Goal: Task Accomplishment & Management: Manage account settings

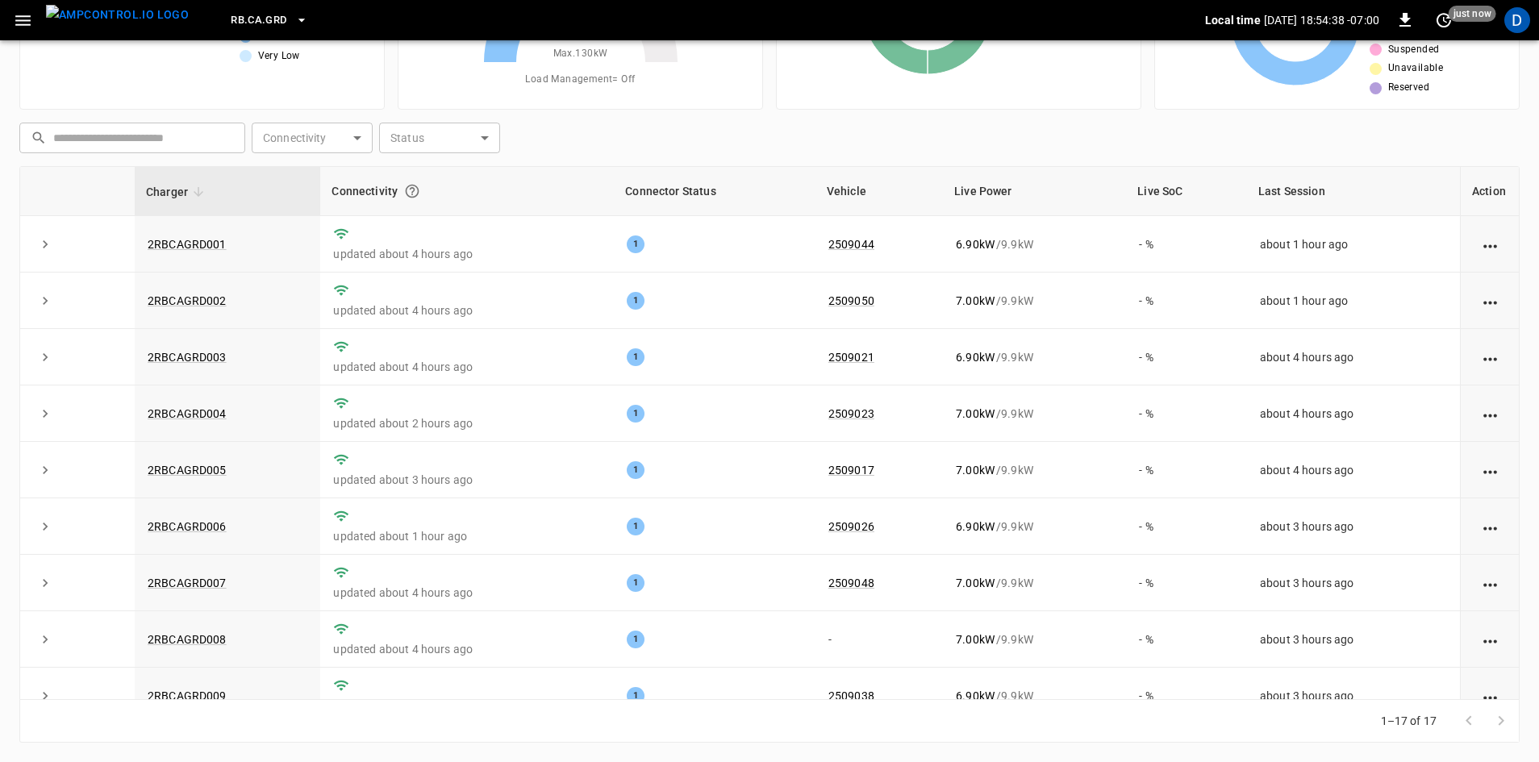
click at [10, 16] on button "button" at bounding box center [22, 21] width 33 height 30
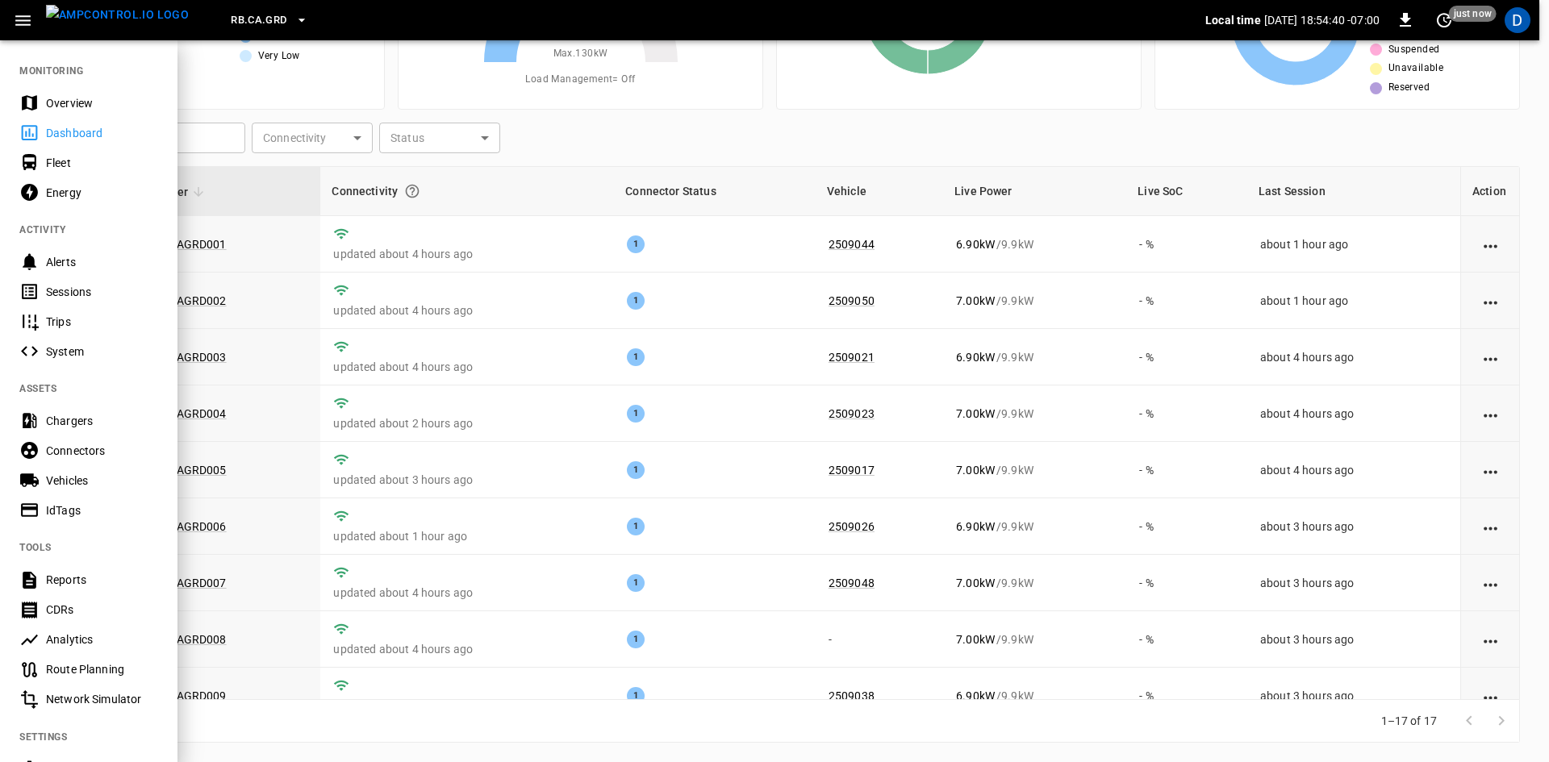
scroll to position [161, 0]
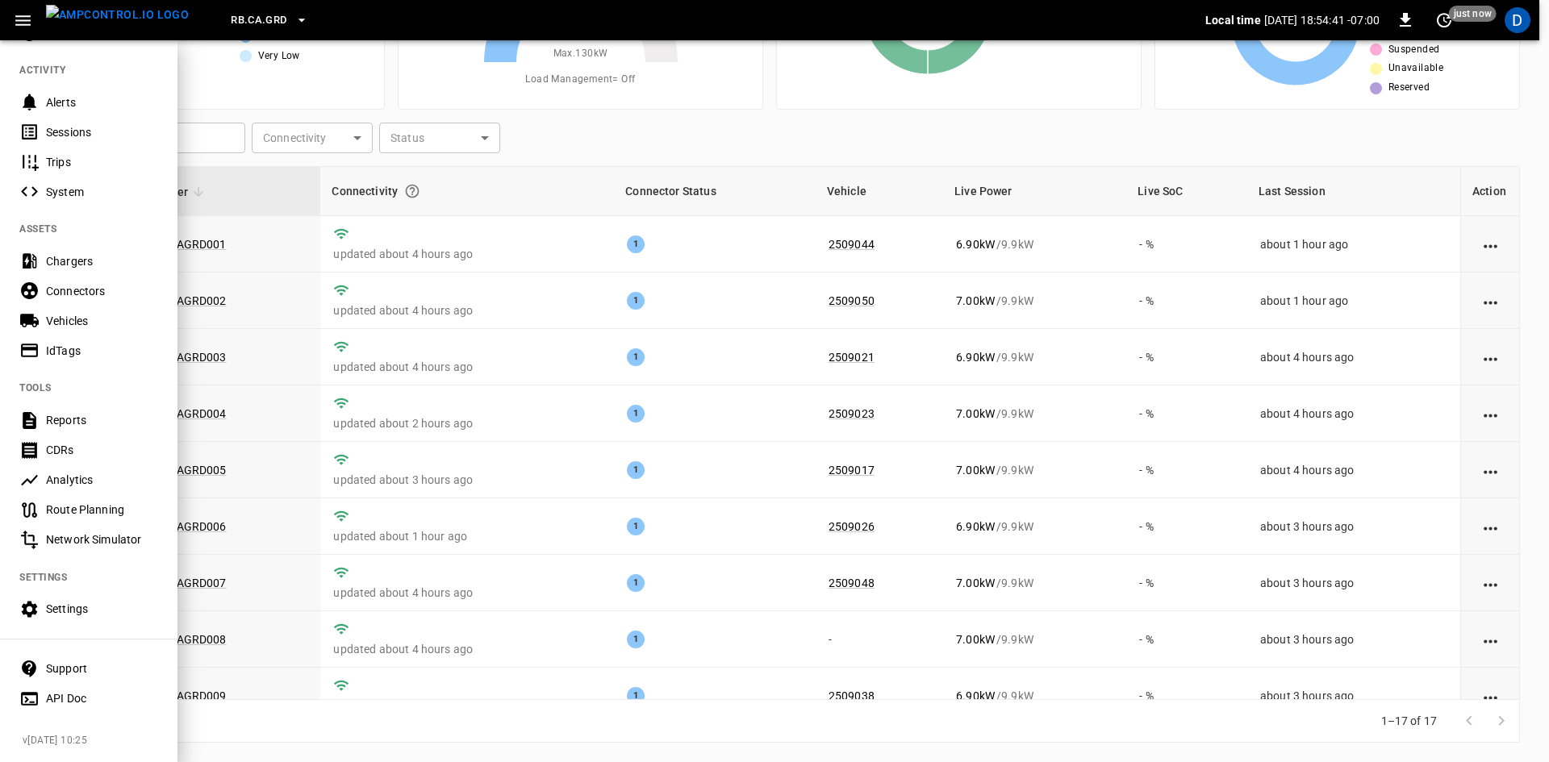
click at [57, 606] on div "Settings" at bounding box center [102, 609] width 112 height 16
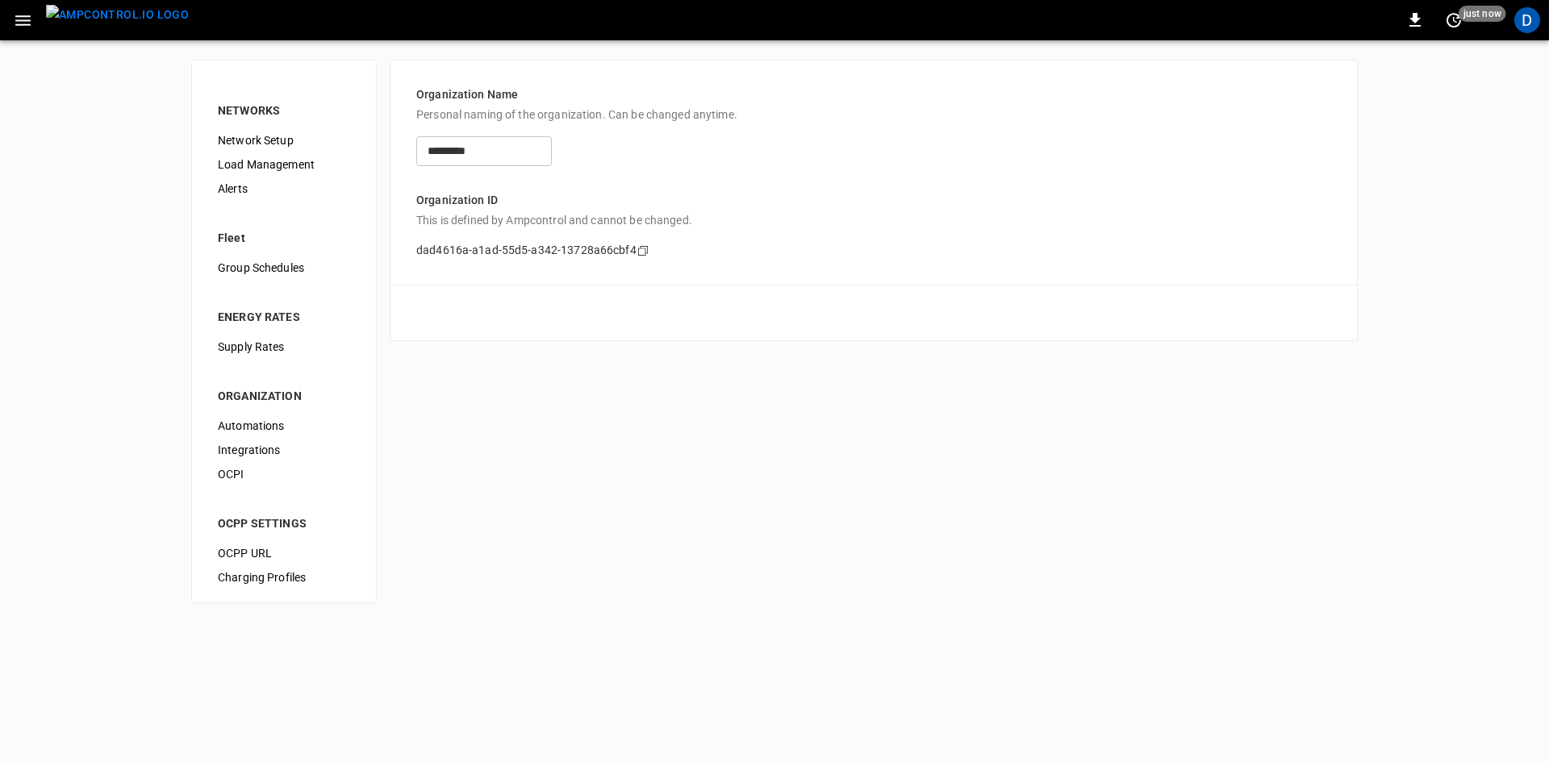
click at [243, 173] on div "Load Management" at bounding box center [284, 164] width 158 height 24
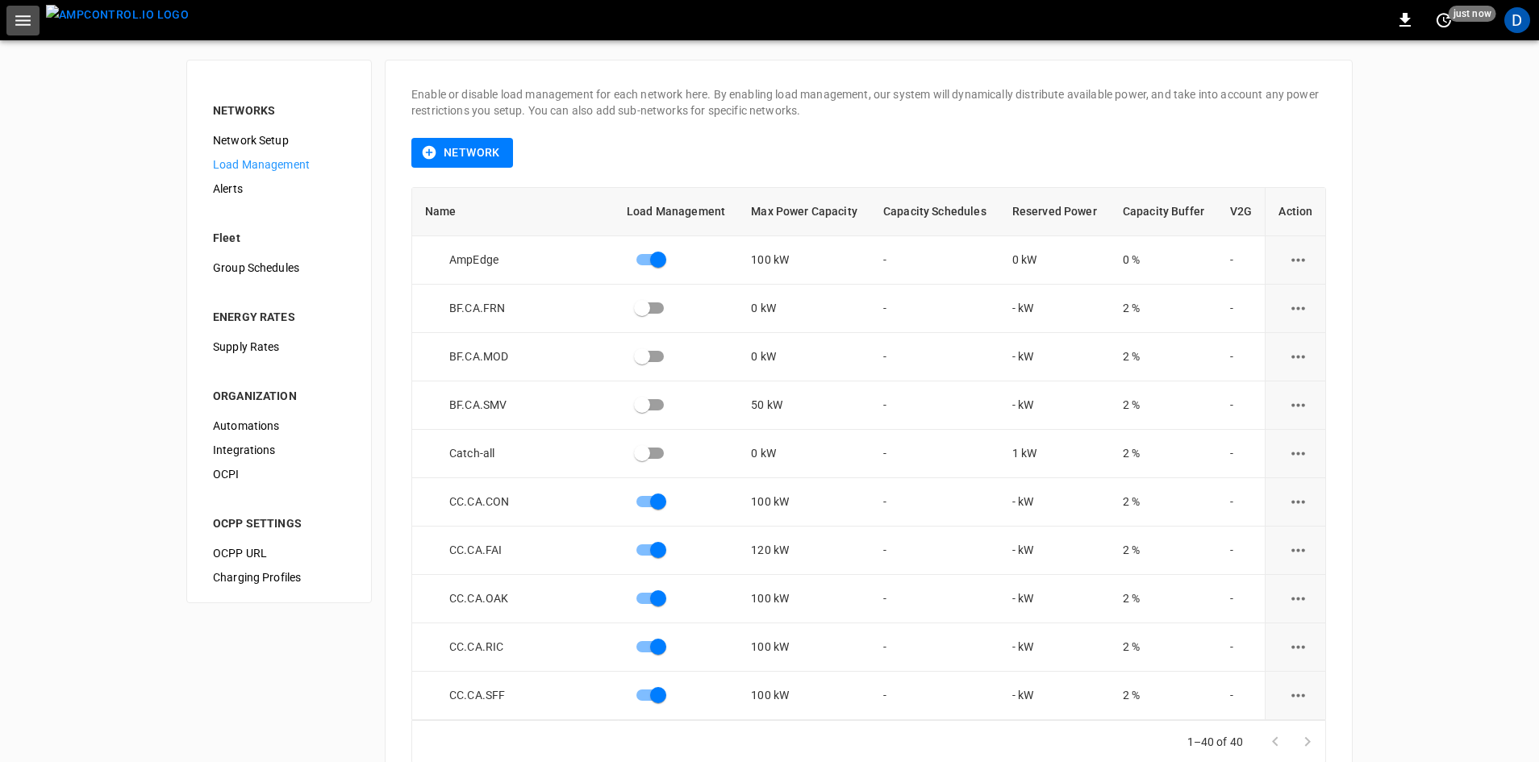
click at [22, 19] on icon "button" at bounding box center [22, 20] width 15 height 10
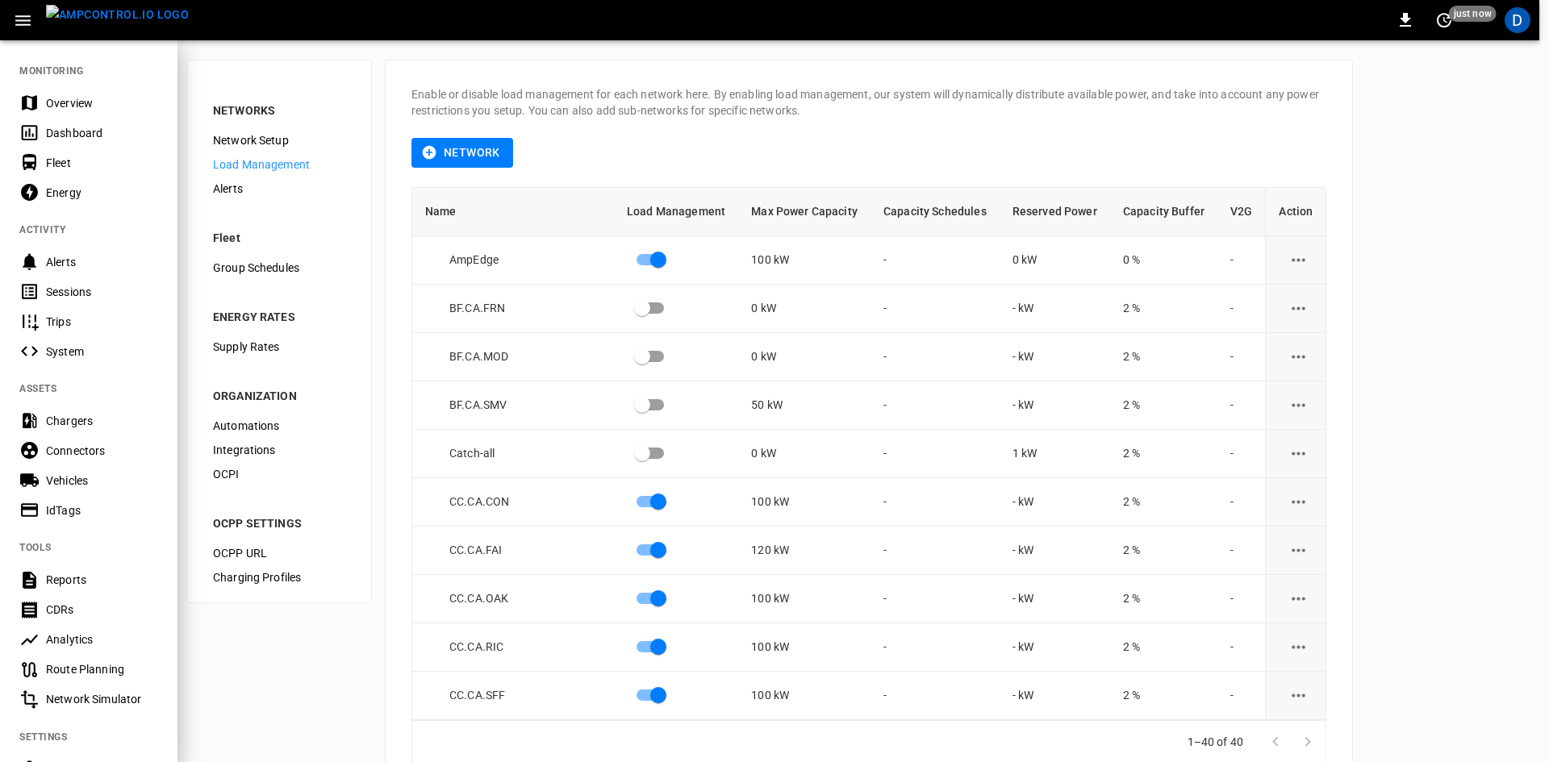
click at [53, 104] on div "Overview" at bounding box center [102, 103] width 112 height 16
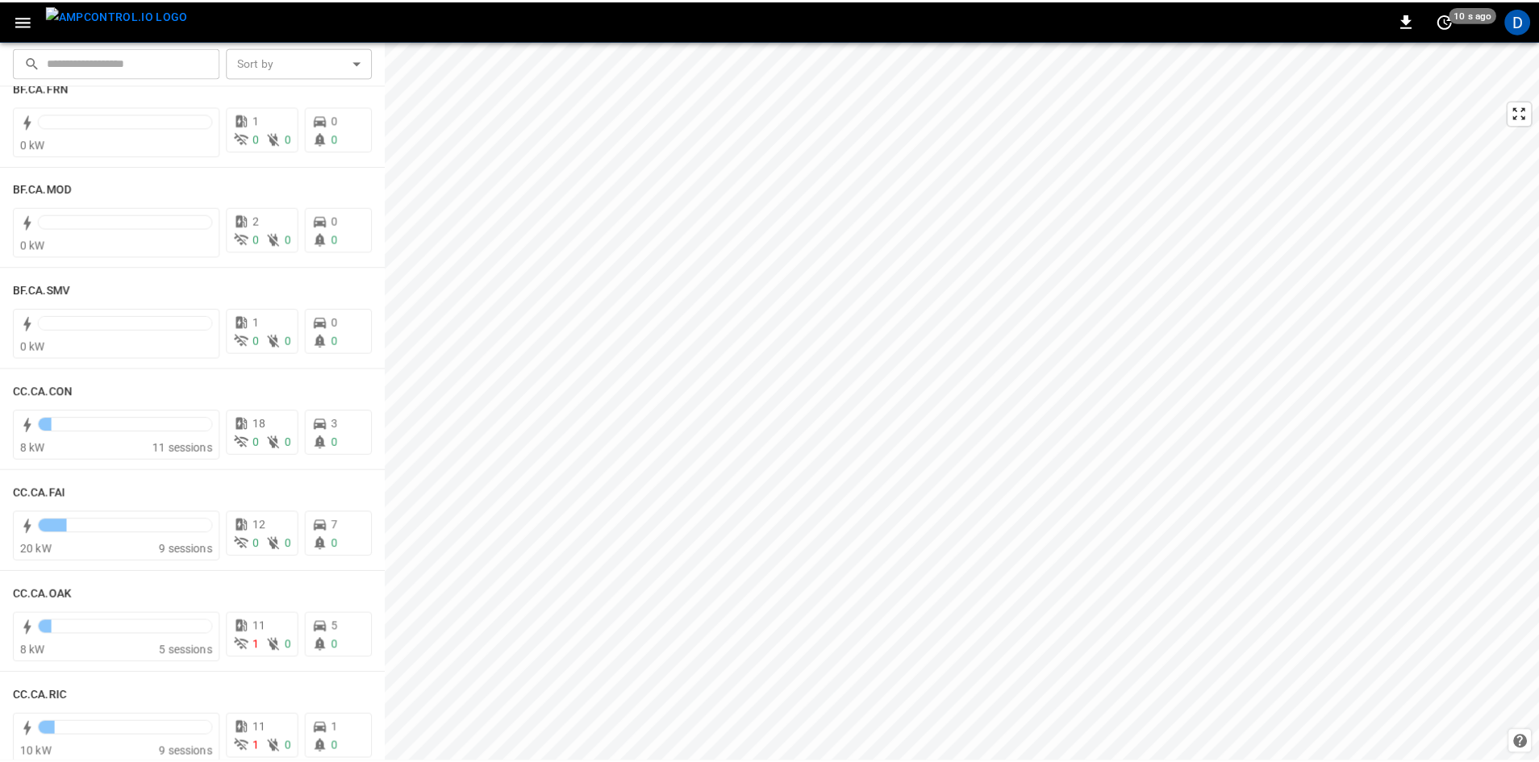
scroll to position [161, 0]
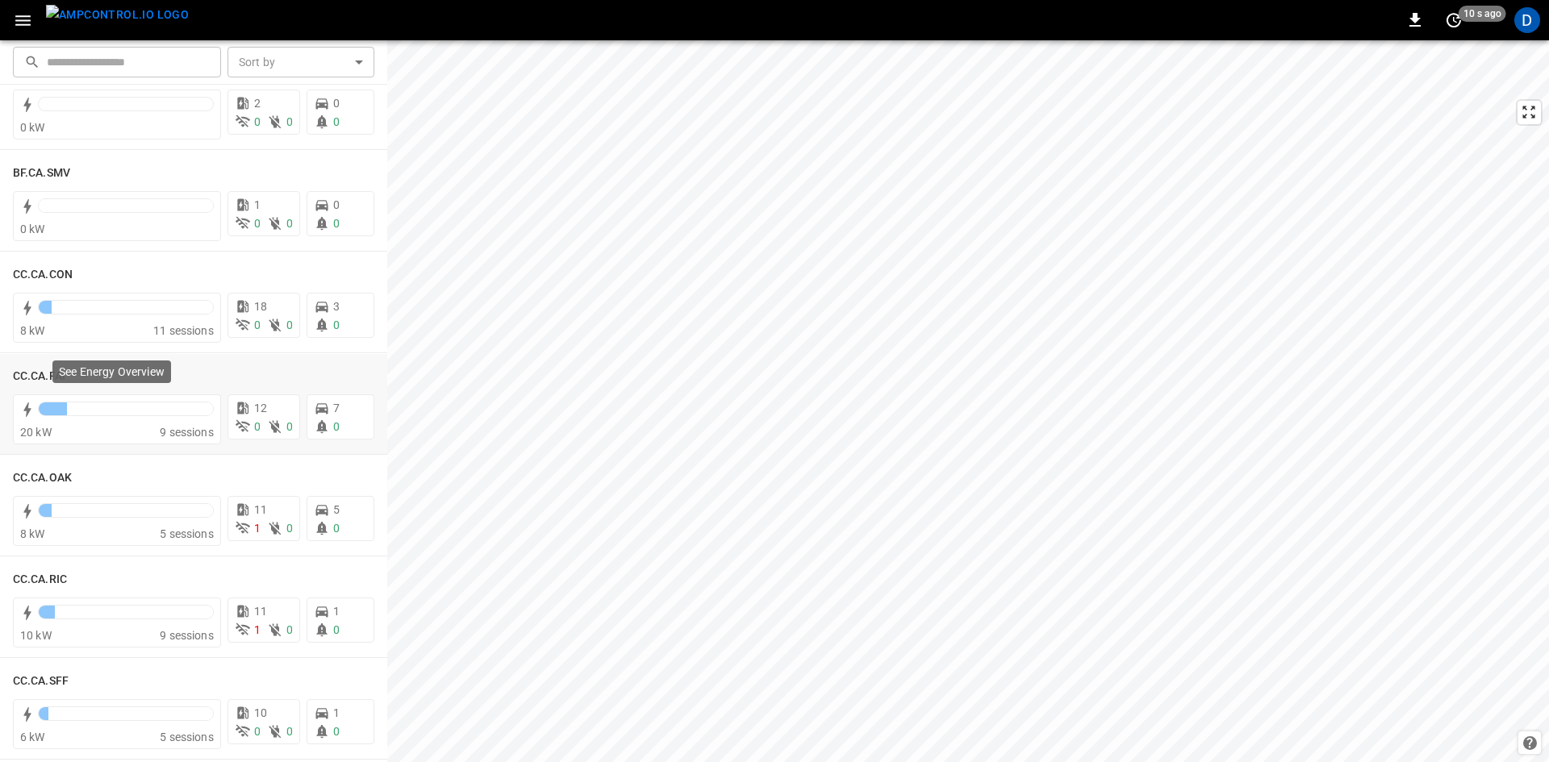
click at [51, 374] on div "See Energy Overview" at bounding box center [112, 376] width 122 height 35
click at [44, 367] on div "CC.CA.FAI" at bounding box center [50, 375] width 75 height 19
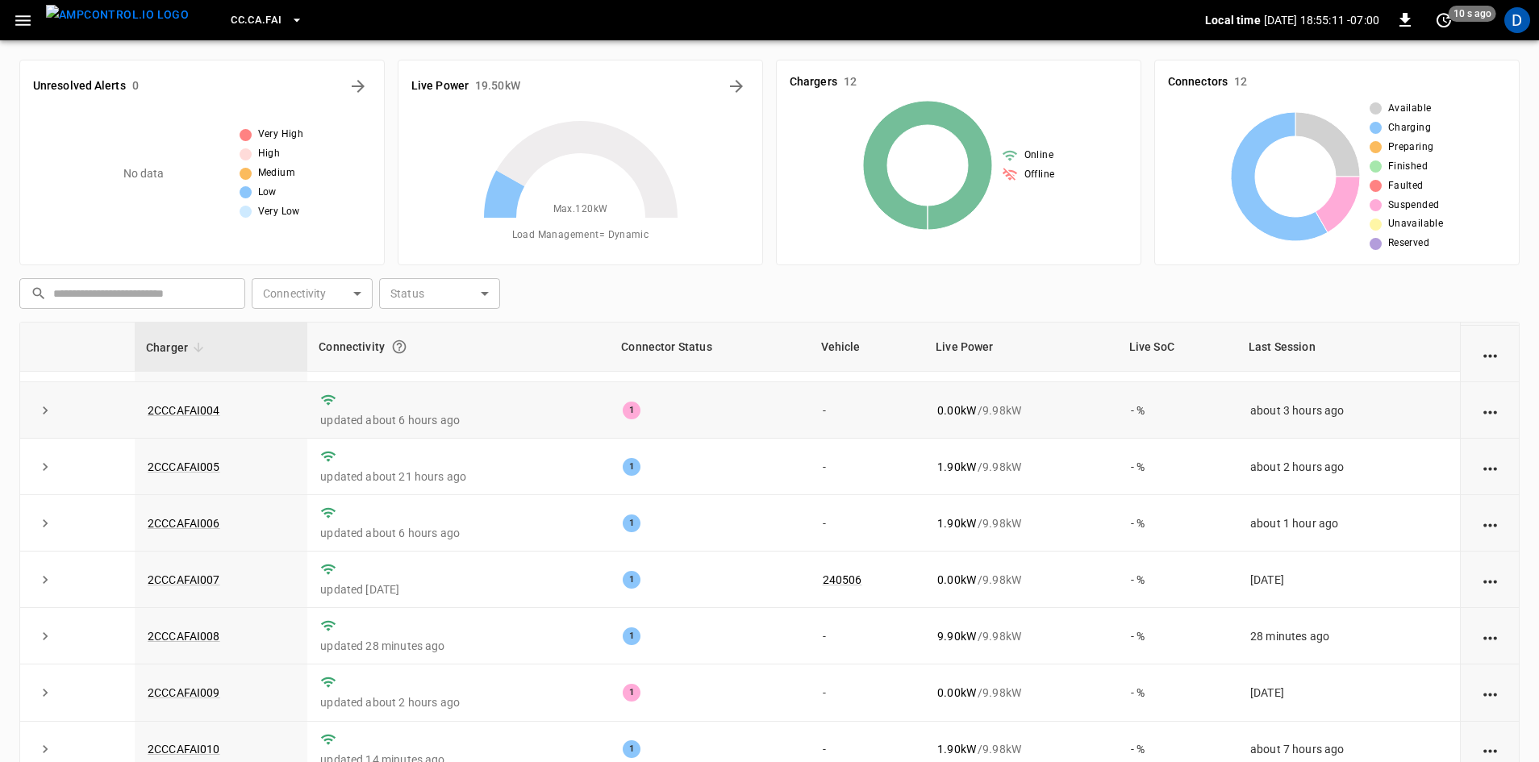
scroll to position [204, 0]
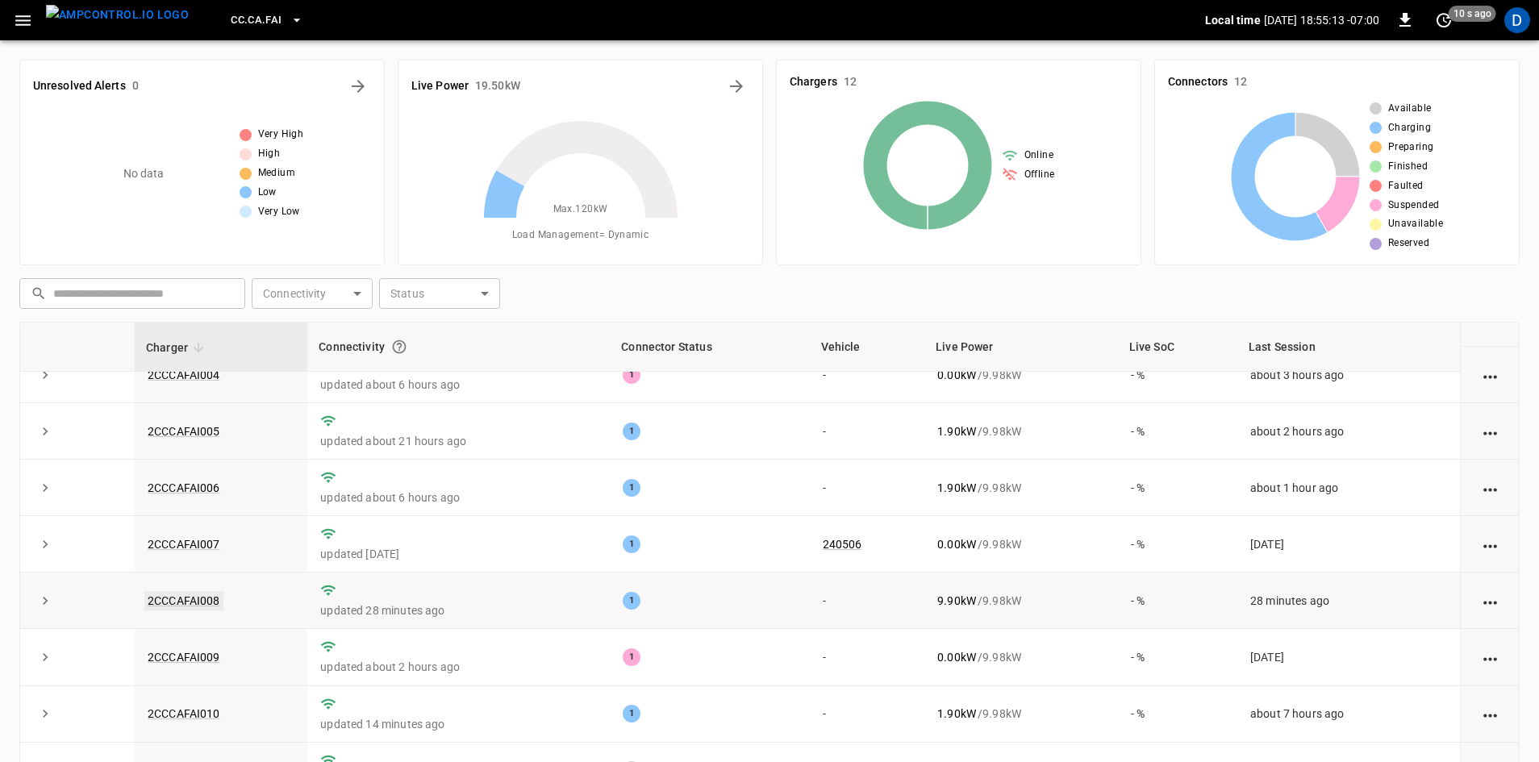
click at [201, 591] on link "2CCCAFAI008" at bounding box center [183, 600] width 79 height 19
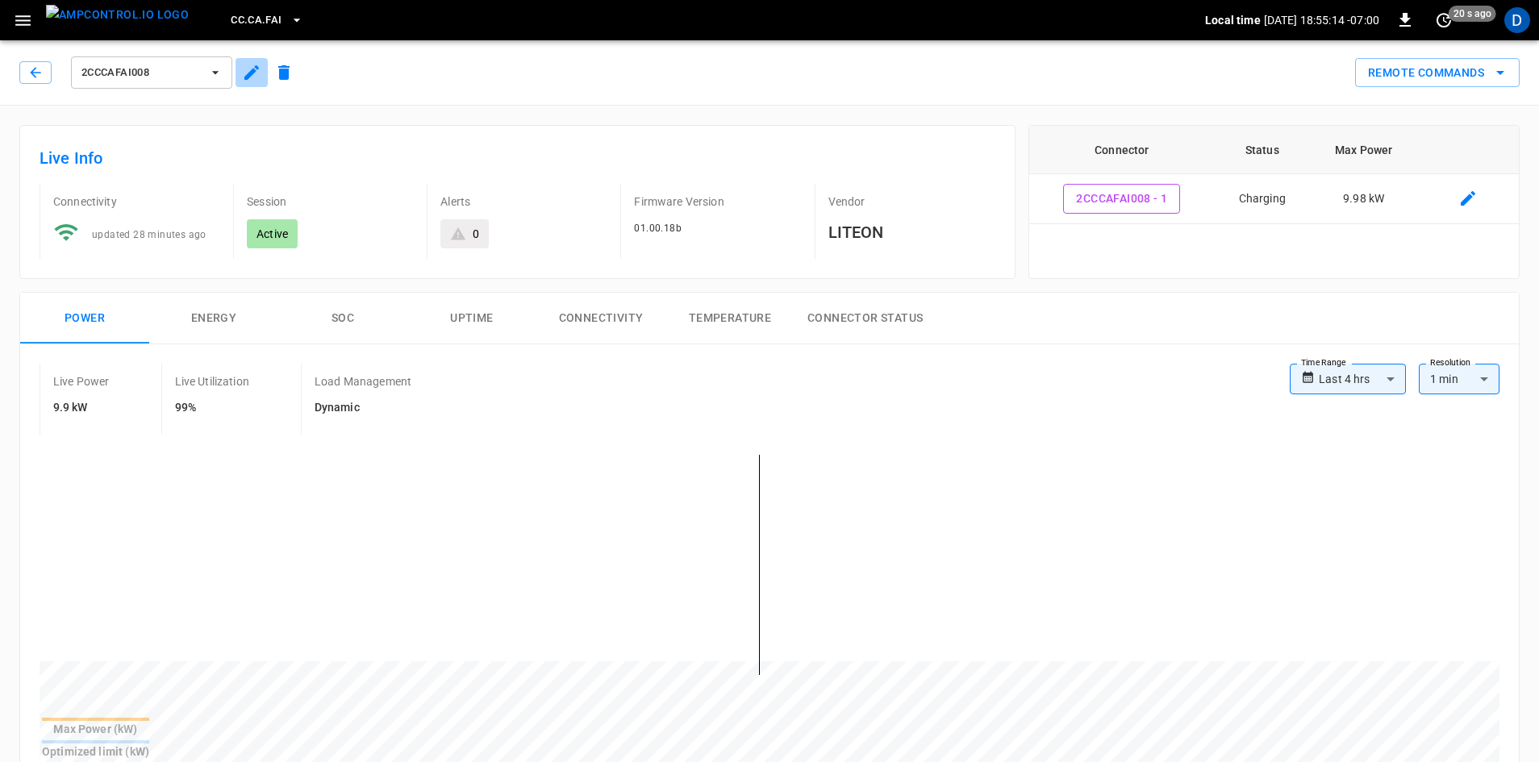
click at [258, 71] on icon "button" at bounding box center [251, 72] width 19 height 19
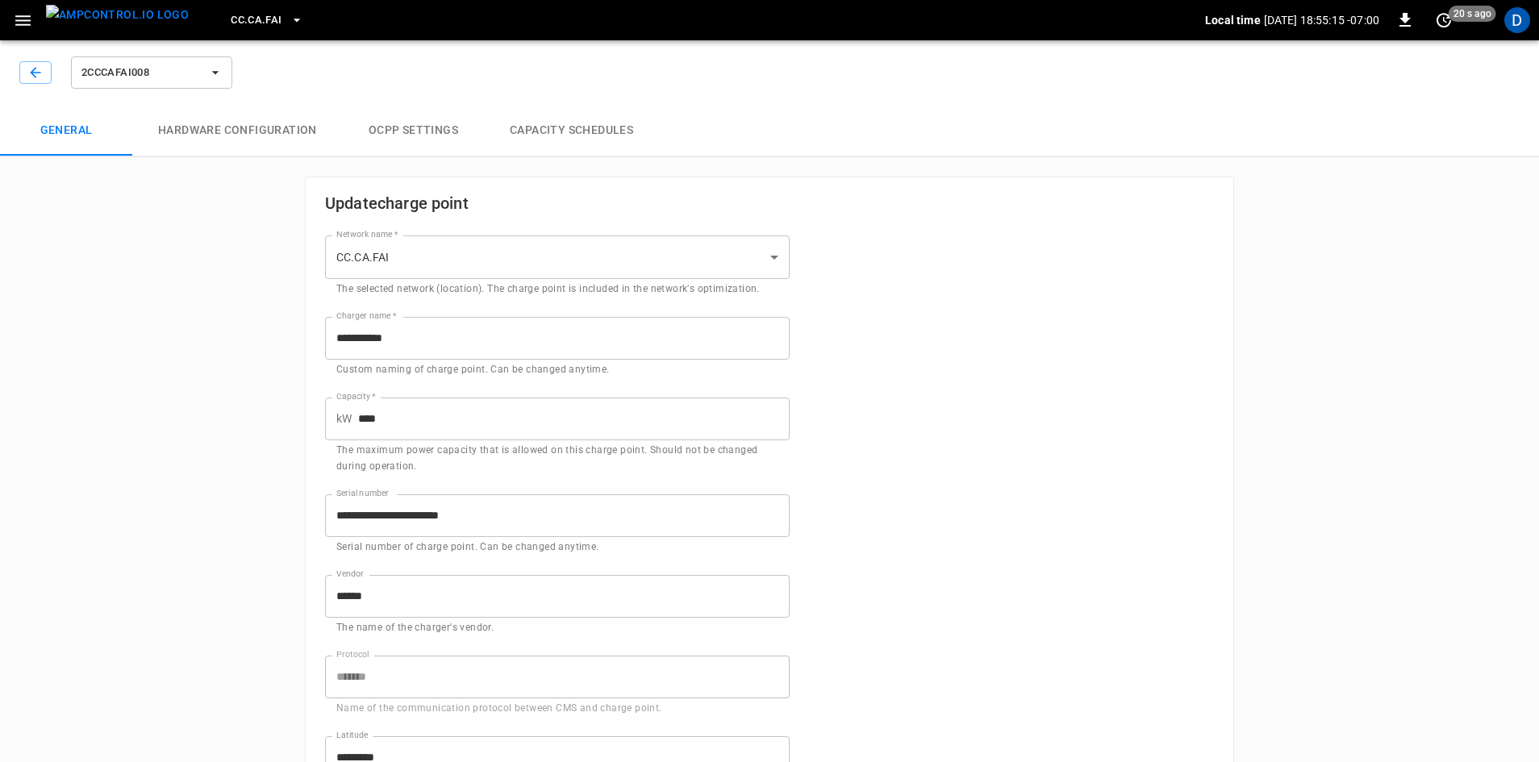
type input "**********"
click at [554, 132] on button "Capacity Schedules" at bounding box center [571, 131] width 175 height 52
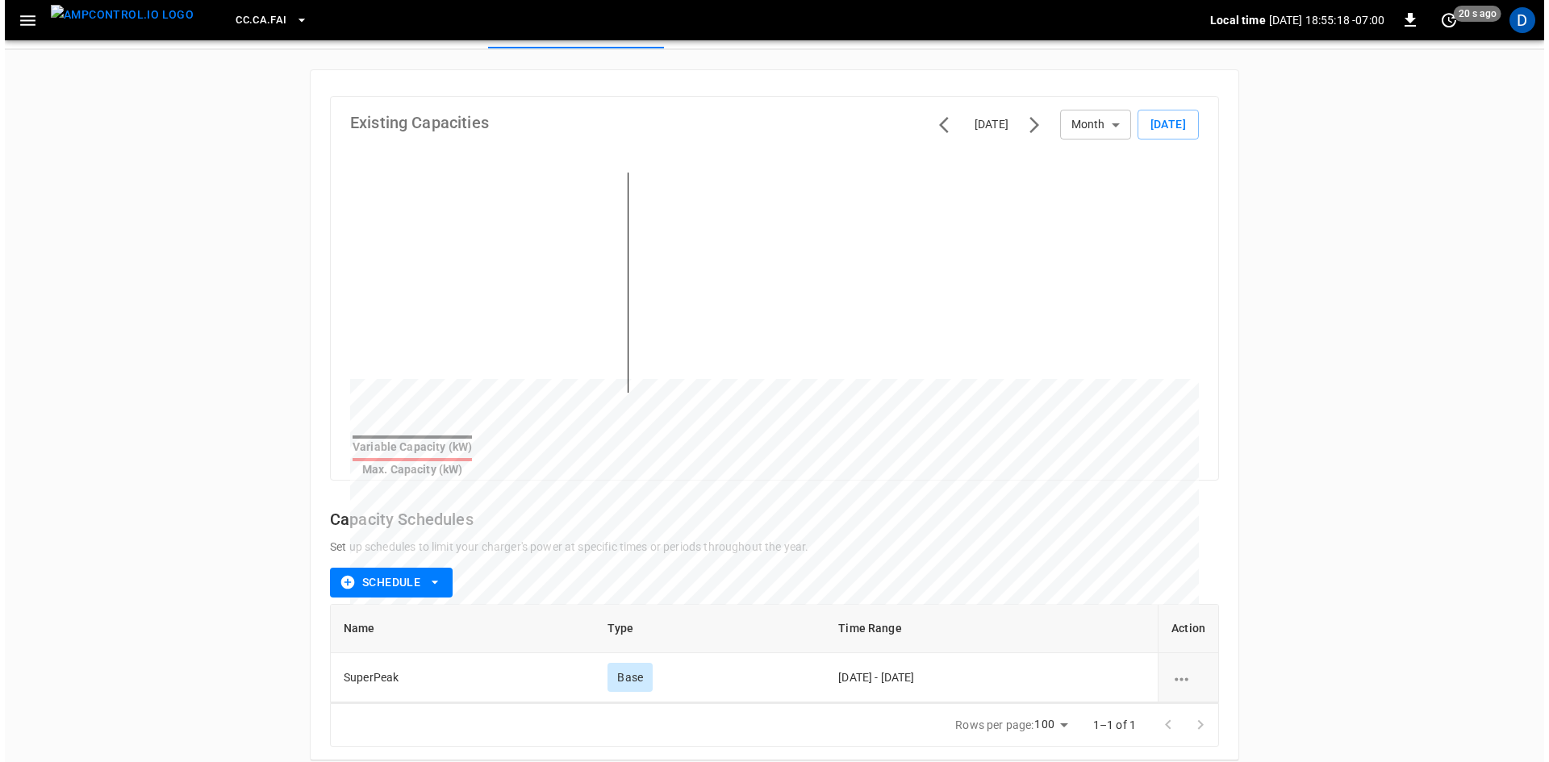
scroll to position [115, 0]
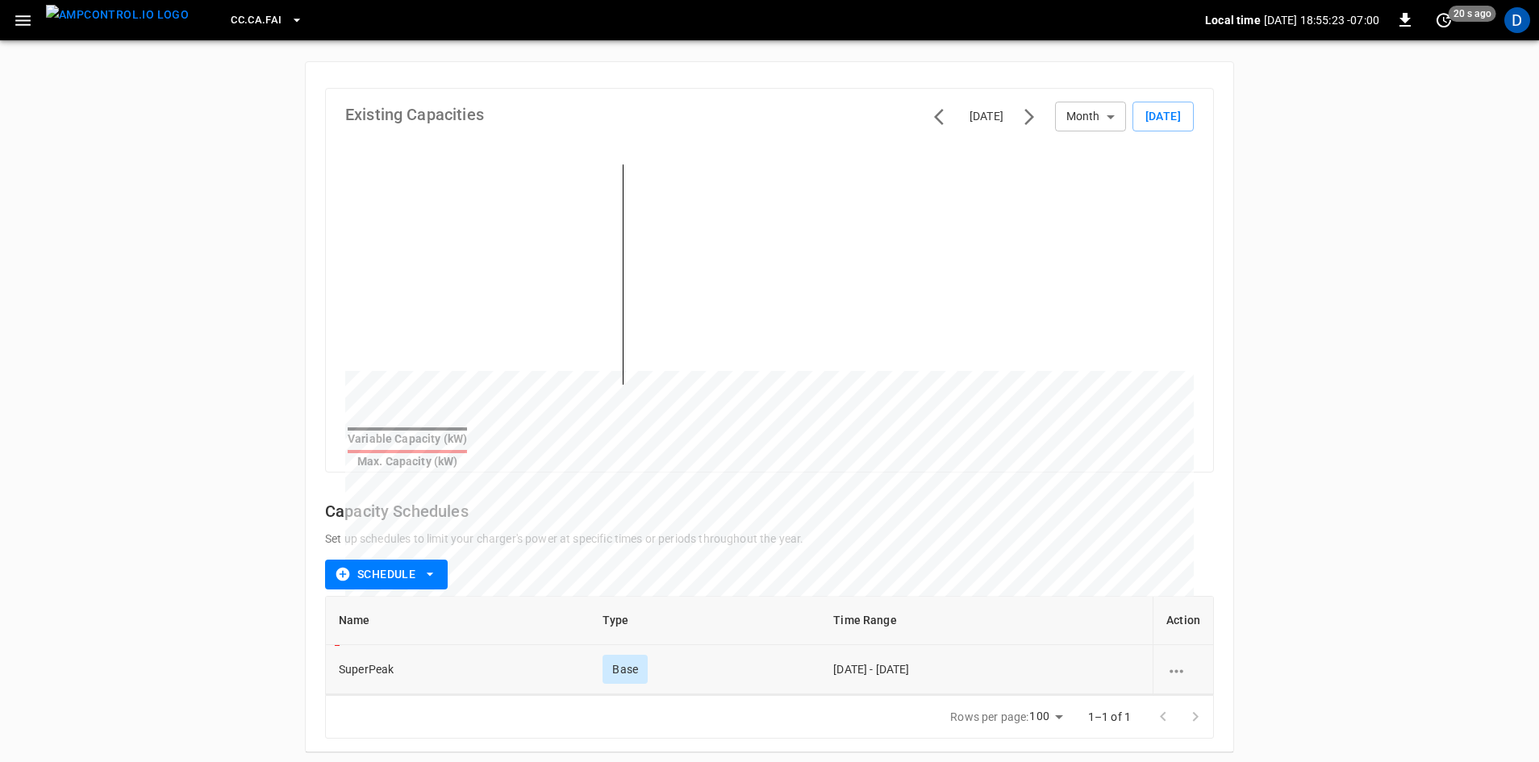
click at [1195, 666] on div "schedule options" at bounding box center [1183, 669] width 34 height 16
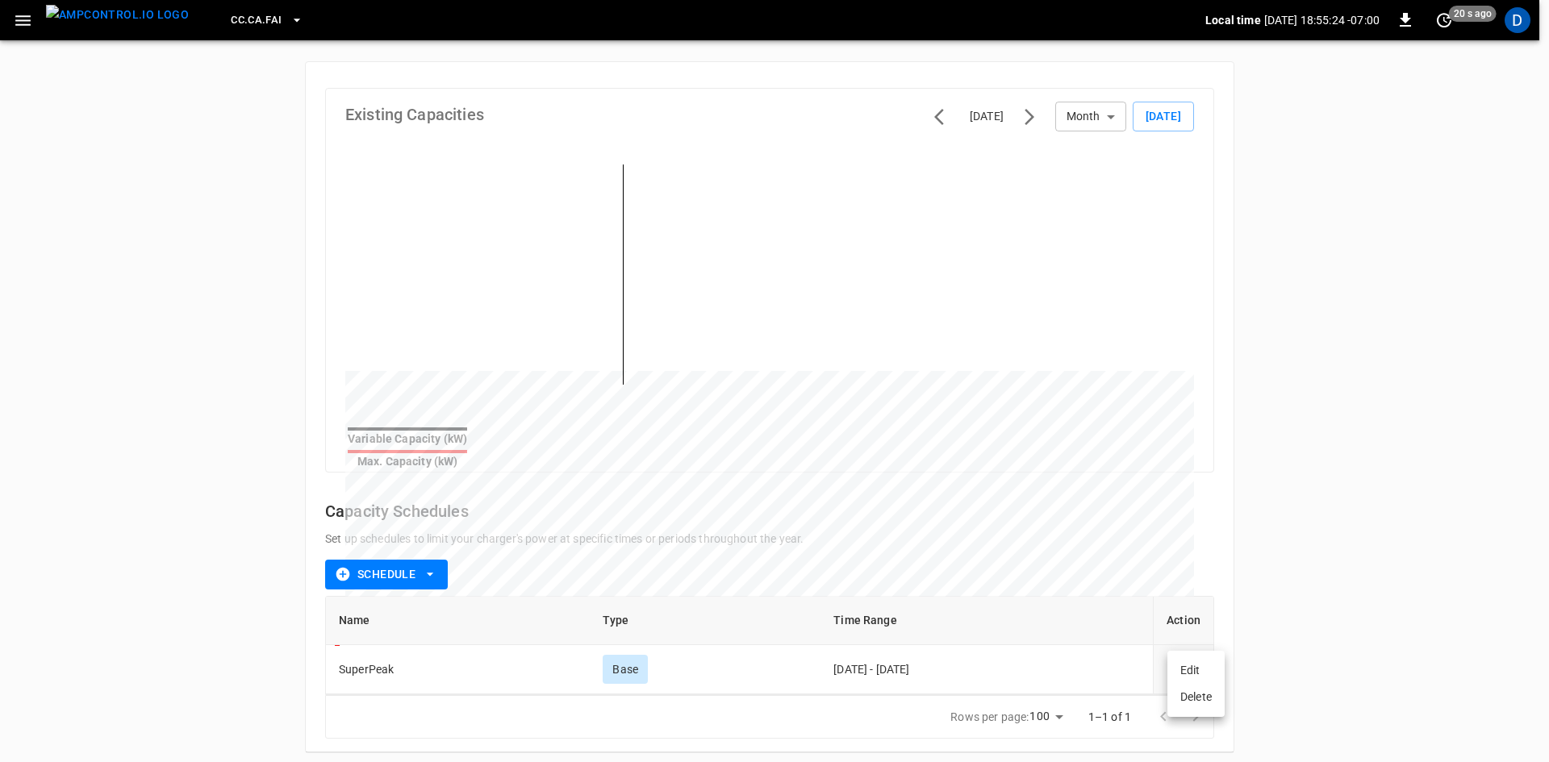
click at [1188, 662] on li "Edit" at bounding box center [1195, 670] width 57 height 27
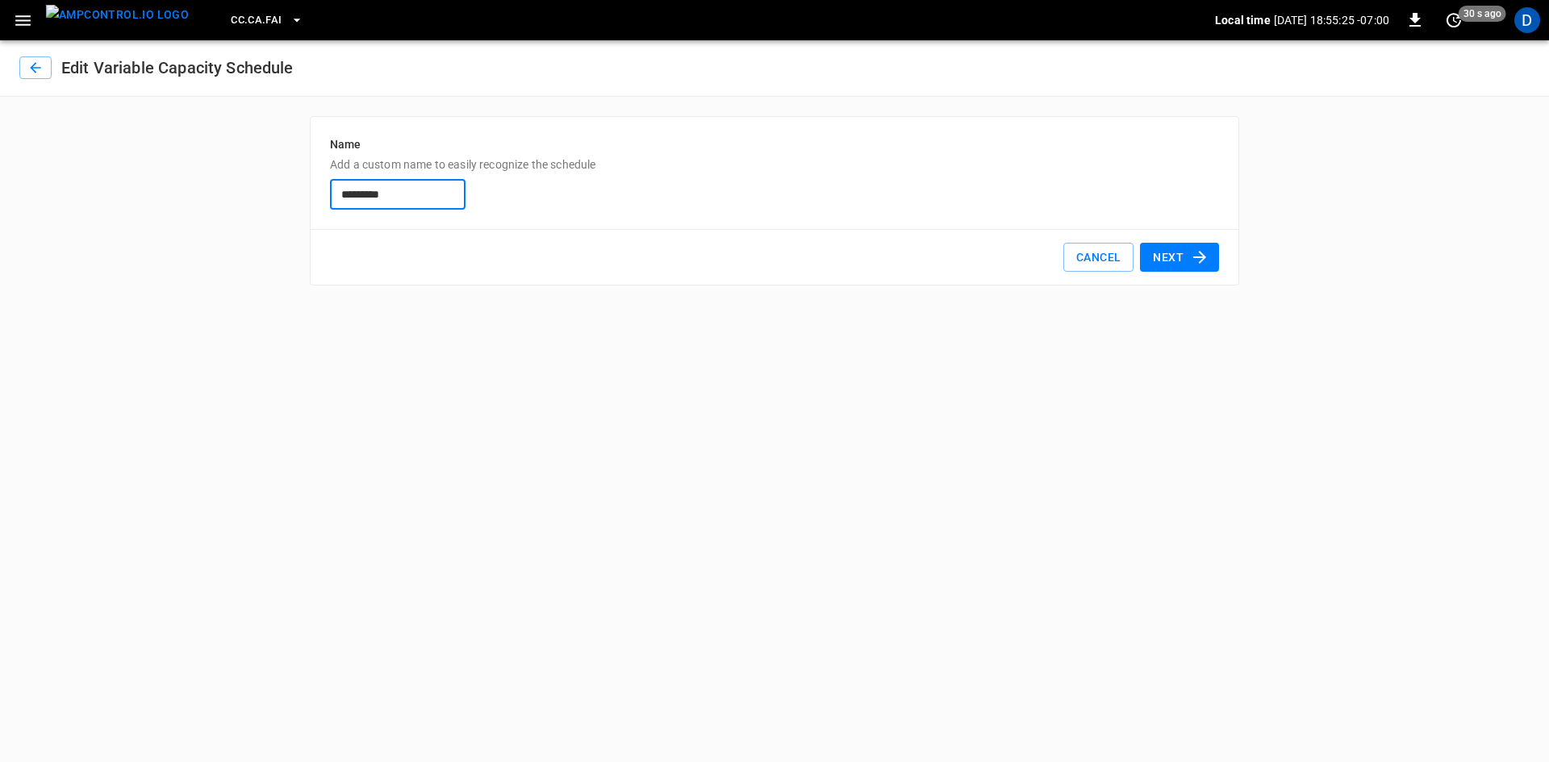
click at [1154, 247] on button "Next" at bounding box center [1179, 258] width 79 height 30
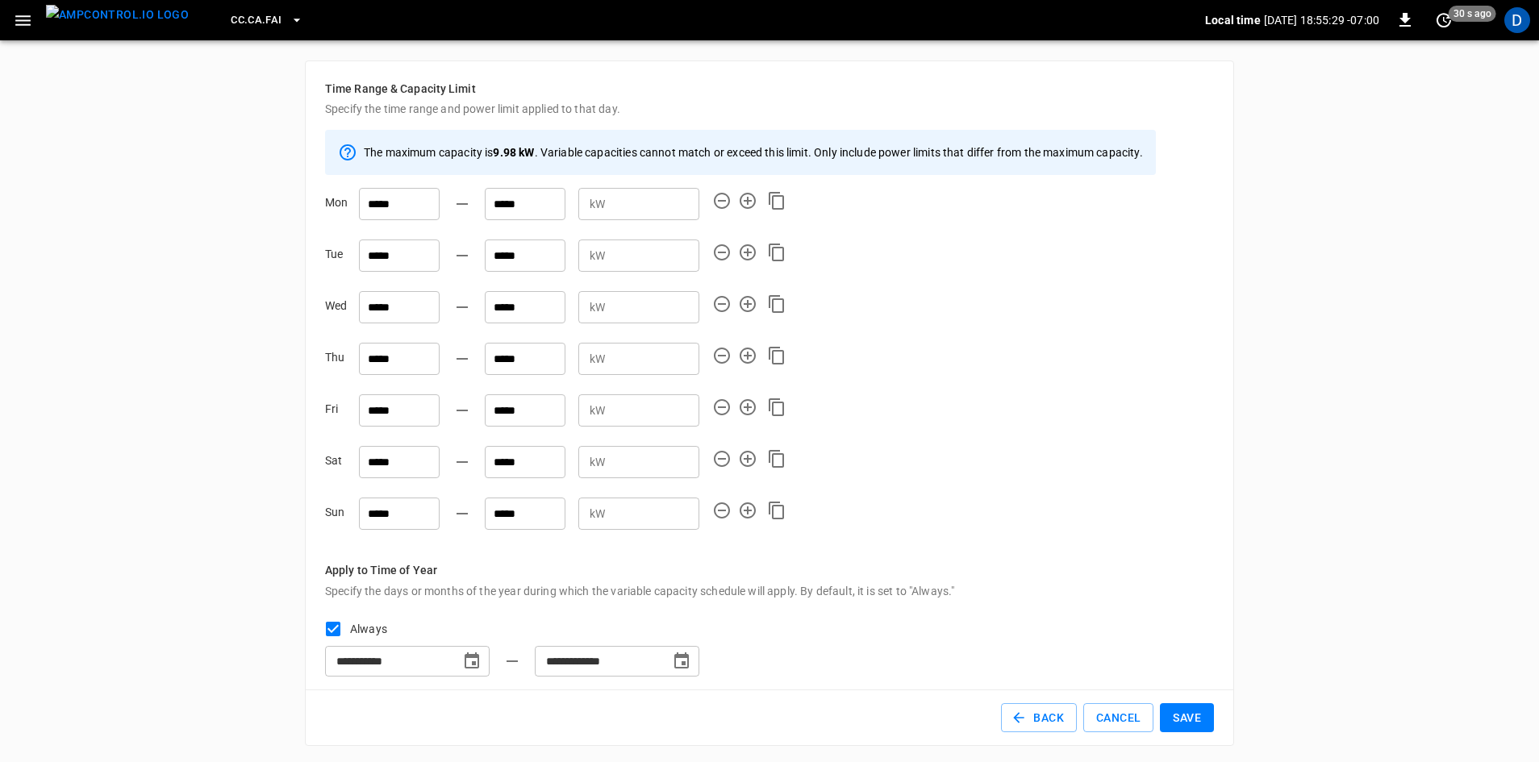
scroll to position [59, 0]
click at [1187, 711] on button "Save" at bounding box center [1187, 715] width 54 height 30
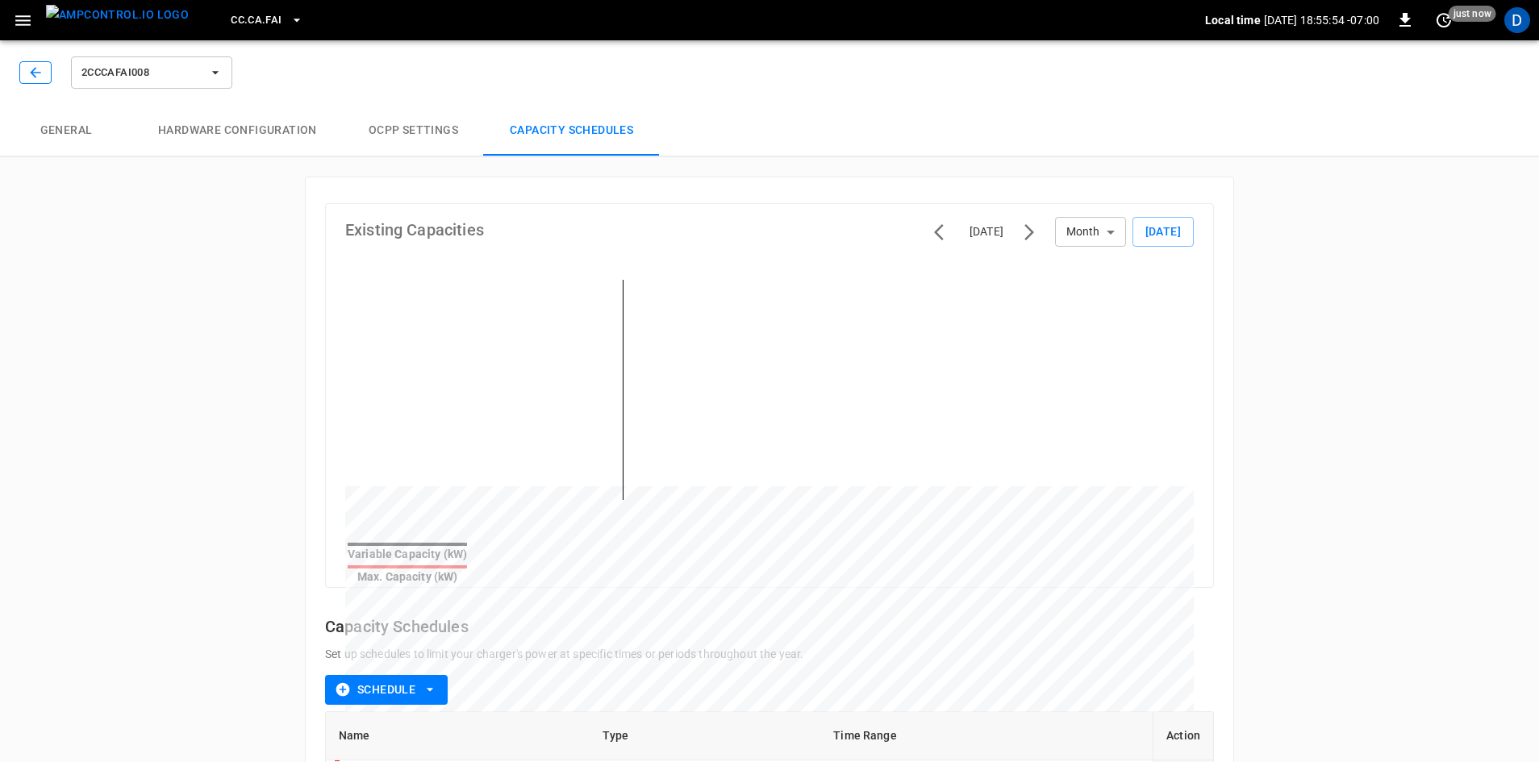
click at [34, 71] on icon "button" at bounding box center [35, 73] width 16 height 16
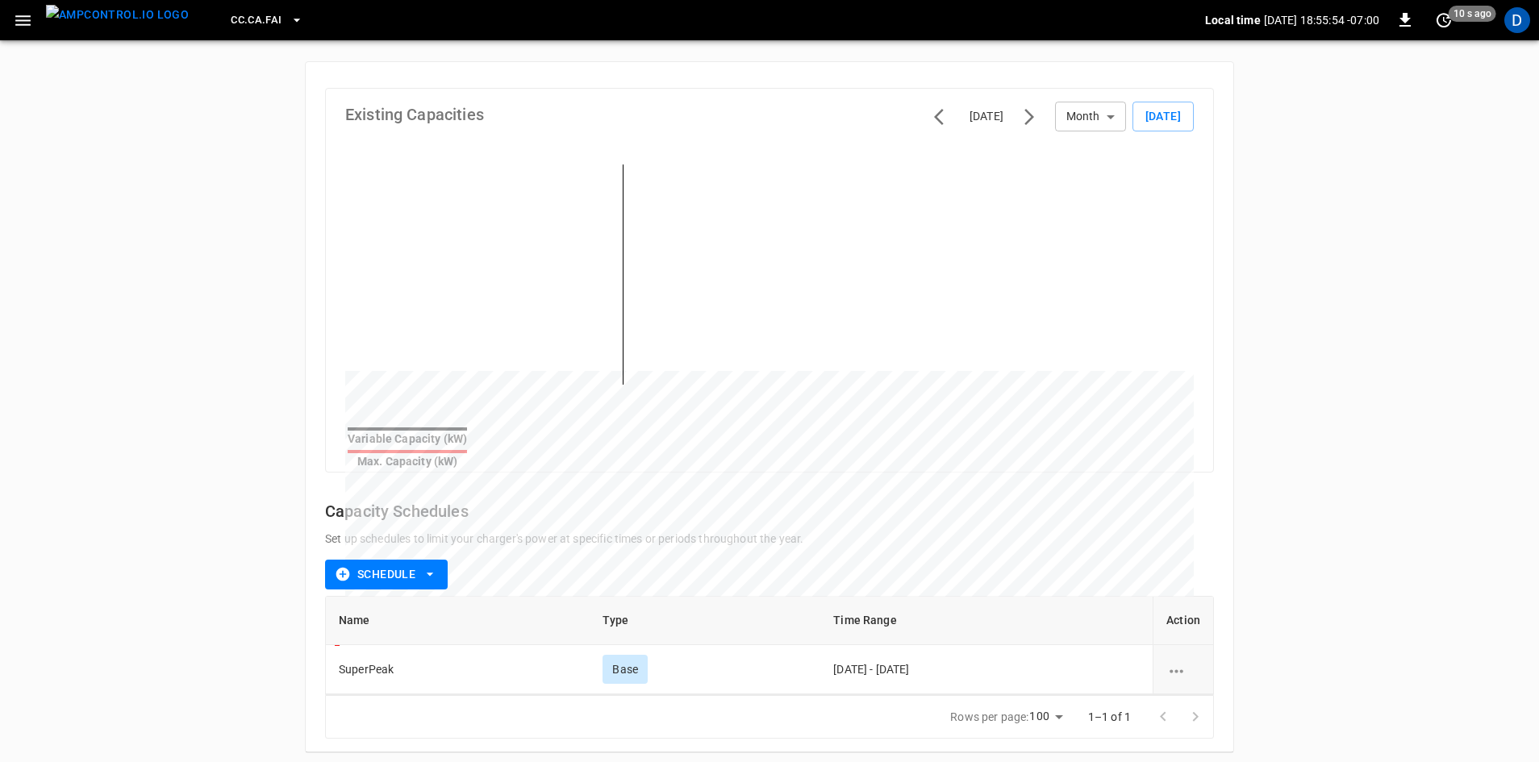
click at [34, 71] on div "2CCCAFAI008 General Hardware configuration OCPP settings Capacity Schedules Exi…" at bounding box center [769, 346] width 1539 height 854
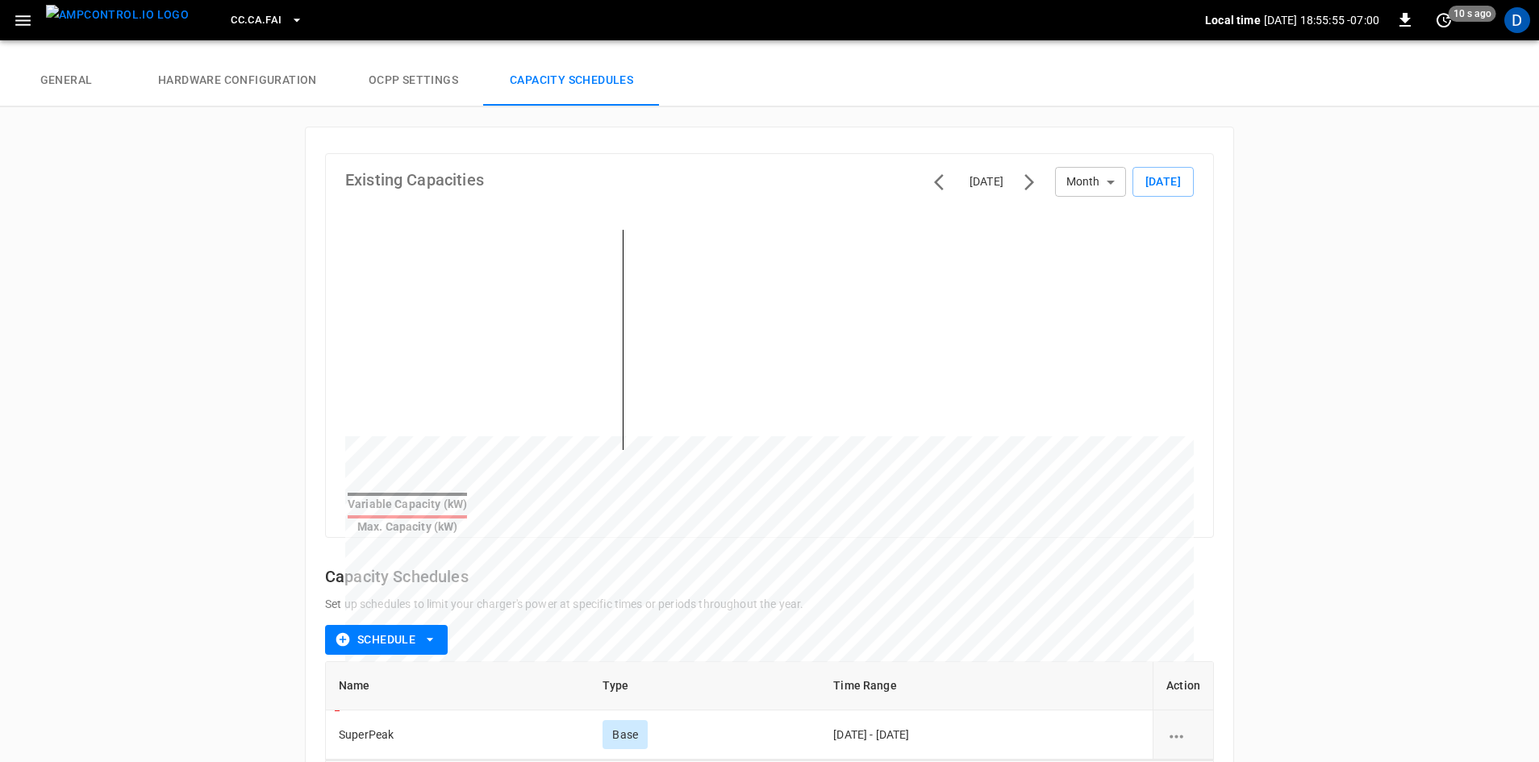
scroll to position [0, 0]
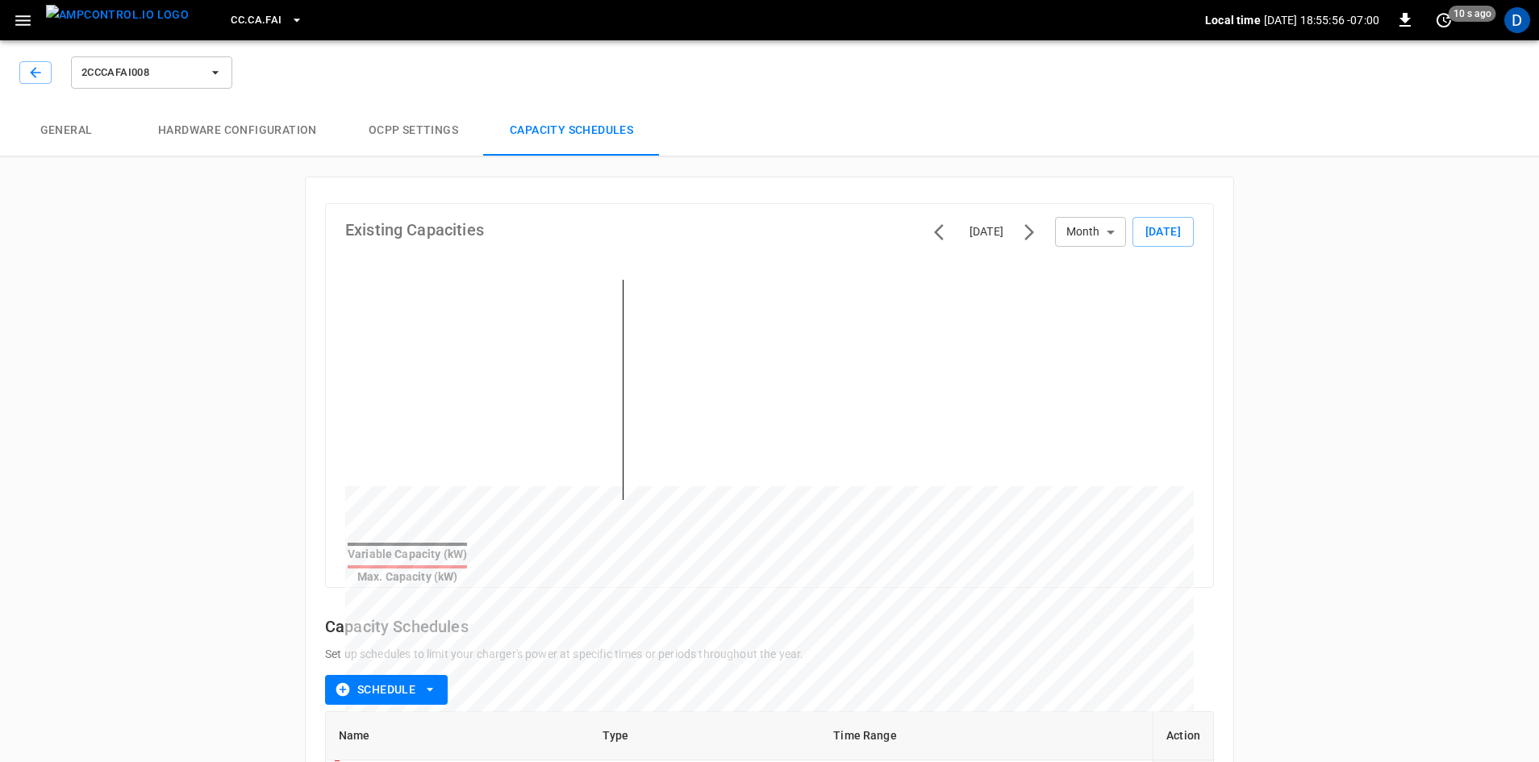
click at [30, 60] on div "2CCCAFAI008" at bounding box center [127, 72] width 216 height 39
click at [31, 76] on icon "button" at bounding box center [35, 73] width 16 height 16
